Goal: Transaction & Acquisition: Purchase product/service

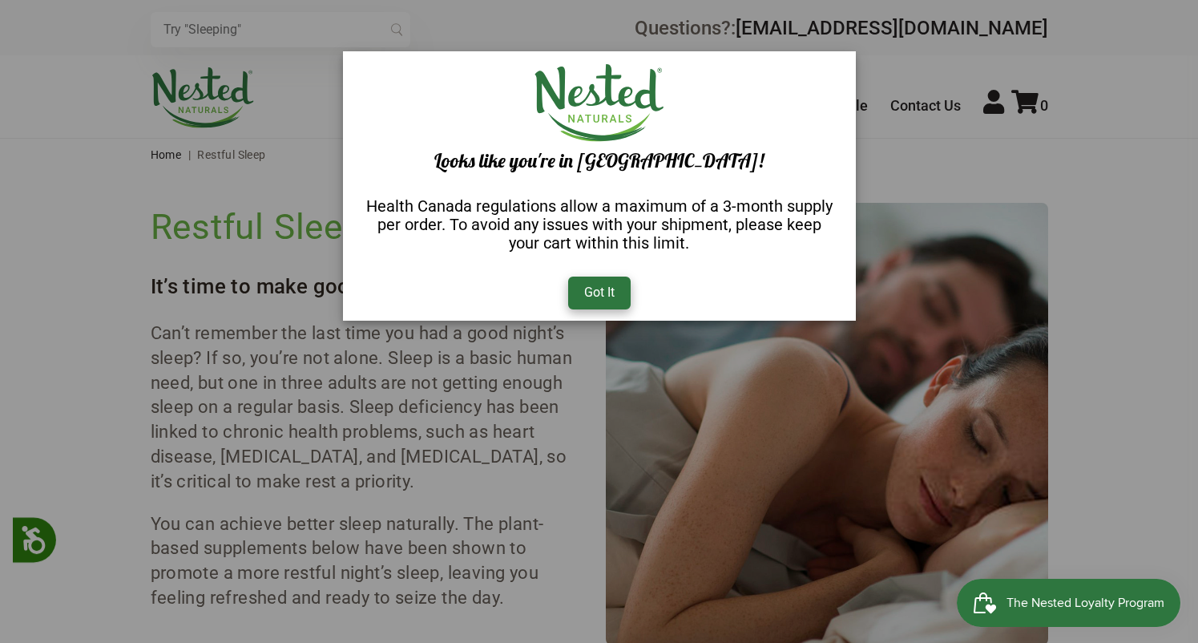
click at [602, 295] on div "Got It" at bounding box center [599, 292] width 62 height 32
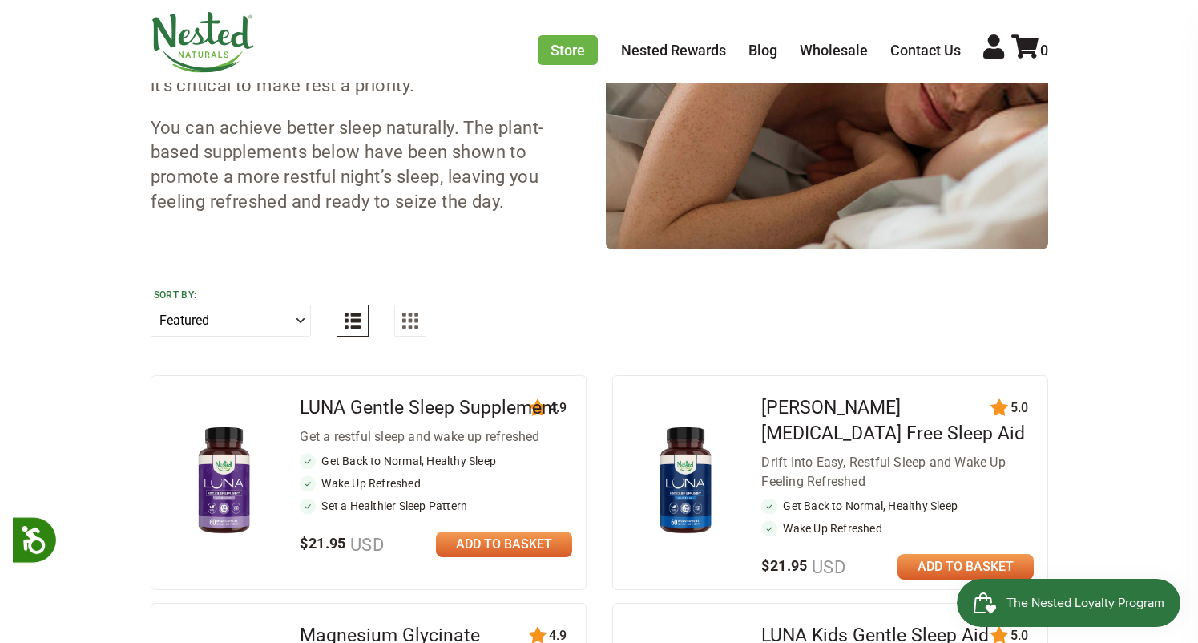
scroll to position [396, 0]
click at [808, 397] on link "[PERSON_NAME] [MEDICAL_DATA] Free Sleep Aid" at bounding box center [893, 420] width 264 height 47
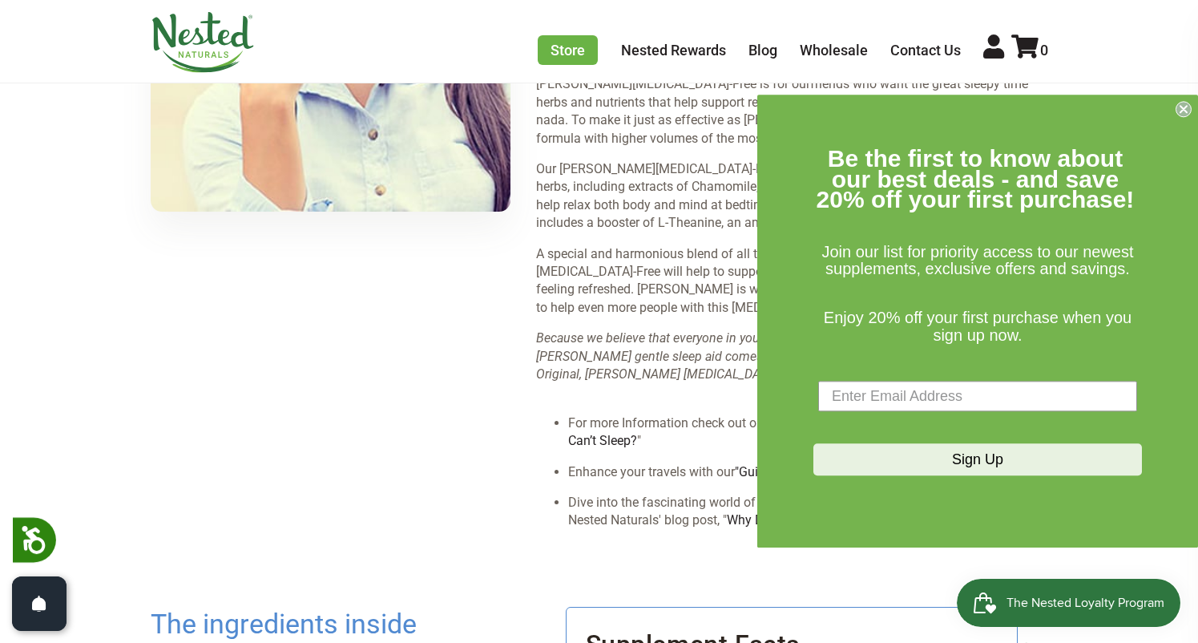
scroll to position [2101, 0]
click at [1183, 111] on icon "Close dialog" at bounding box center [1183, 109] width 6 height 6
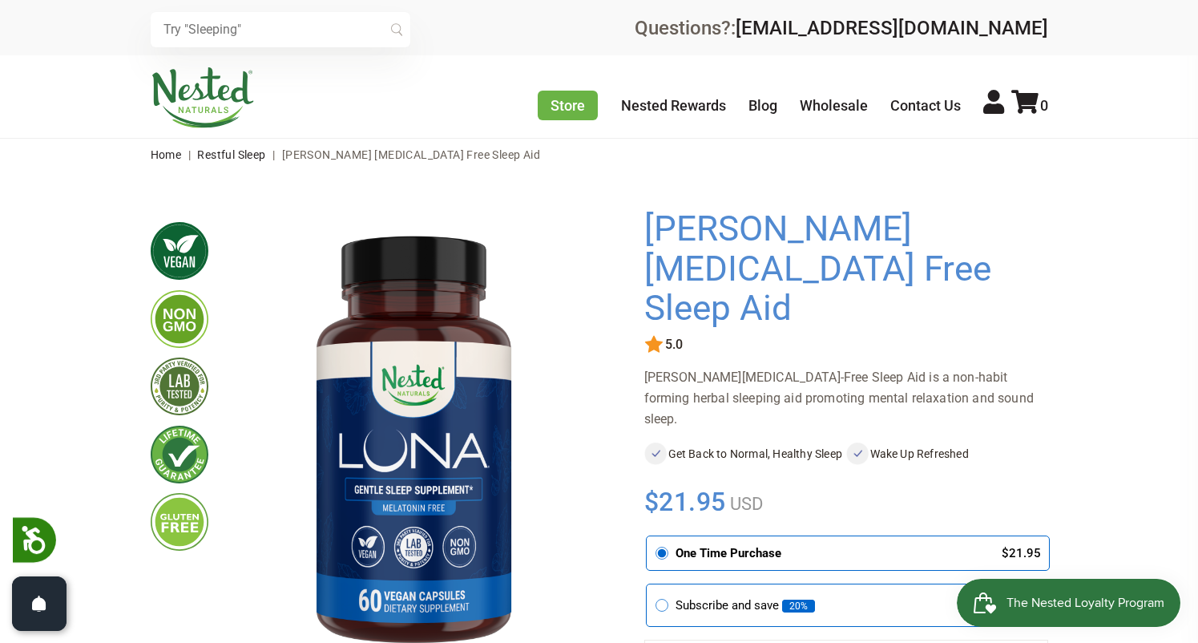
scroll to position [0, 0]
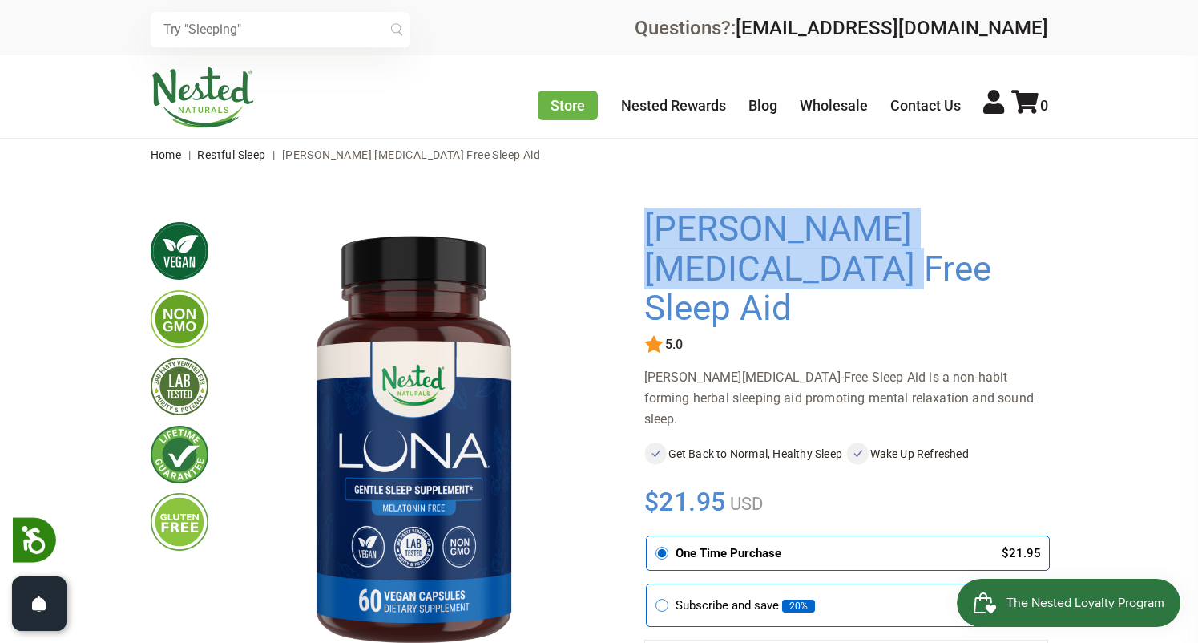
drag, startPoint x: 796, startPoint y: 266, endPoint x: 646, endPoint y: 229, distance: 155.1
click at [646, 228] on h1 "[PERSON_NAME] [MEDICAL_DATA] Free Sleep Aid" at bounding box center [842, 268] width 396 height 119
copy h1 "[PERSON_NAME] [MEDICAL_DATA] Free Sleep Aid"
